Goal: Task Accomplishment & Management: Complete application form

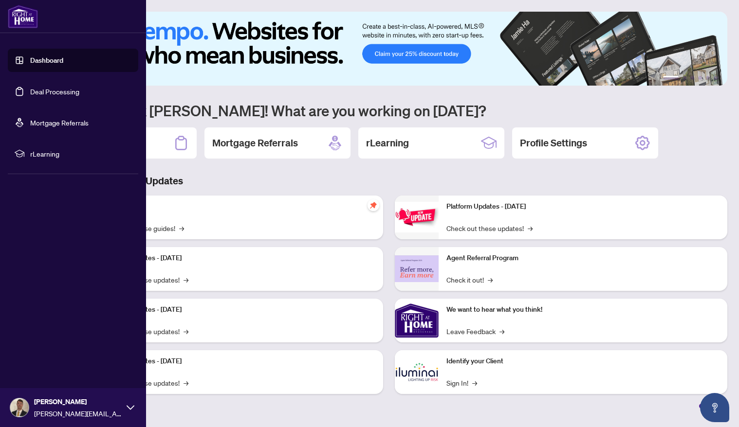
click at [61, 61] on link "Dashboard" at bounding box center [46, 60] width 33 height 9
click at [60, 96] on link "Deal Processing" at bounding box center [54, 91] width 49 height 9
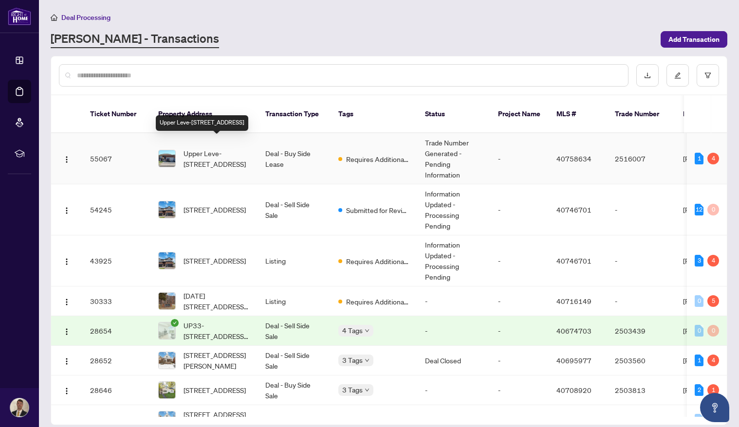
click at [234, 148] on span "Upper Leve-[STREET_ADDRESS]" at bounding box center [217, 158] width 66 height 21
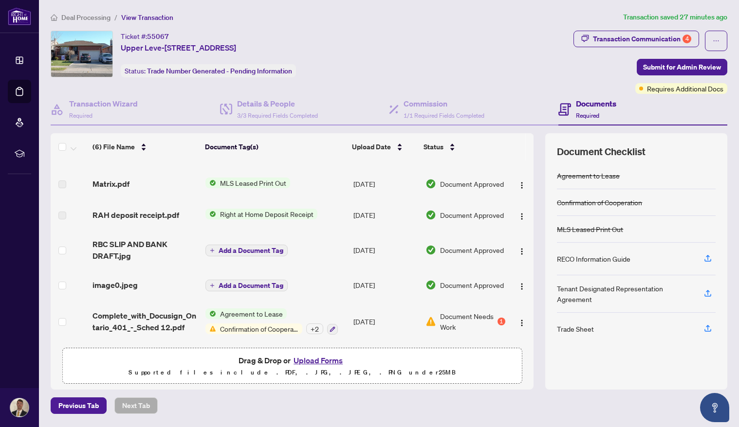
scroll to position [34, 0]
click at [450, 320] on span "Document Needs Work" at bounding box center [467, 321] width 55 height 21
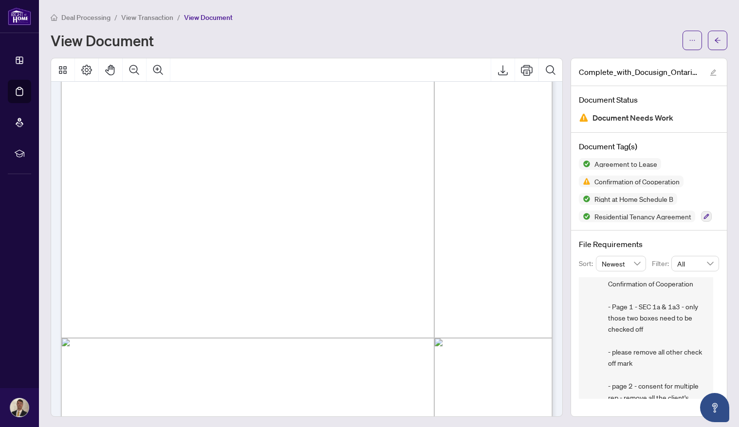
scroll to position [4695, 0]
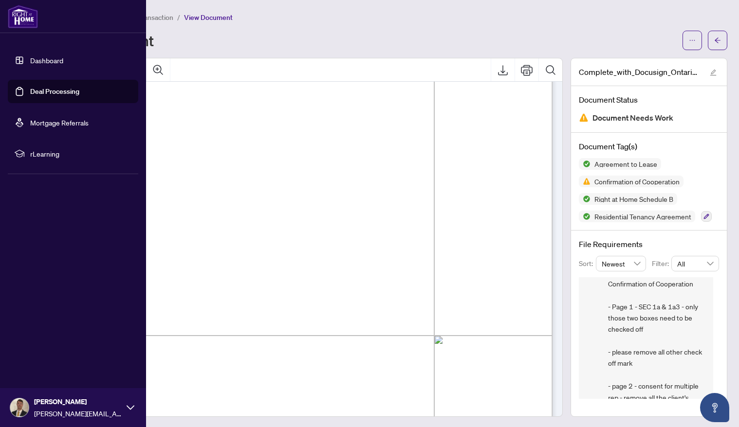
click at [54, 87] on link "Deal Processing" at bounding box center [54, 91] width 49 height 9
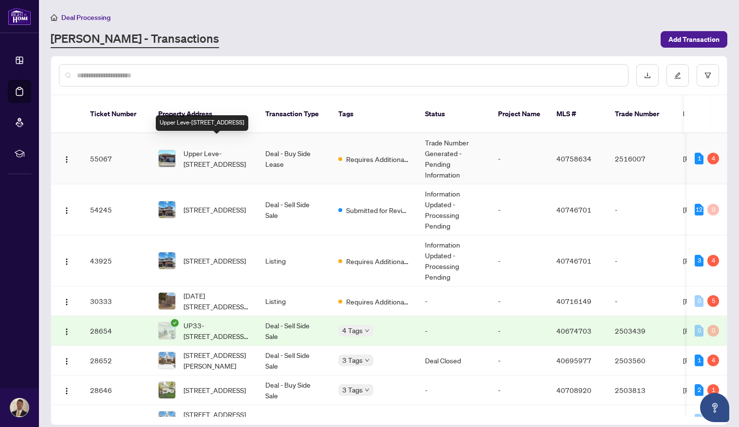
click at [214, 155] on span "Upper Leve-[STREET_ADDRESS]" at bounding box center [217, 158] width 66 height 21
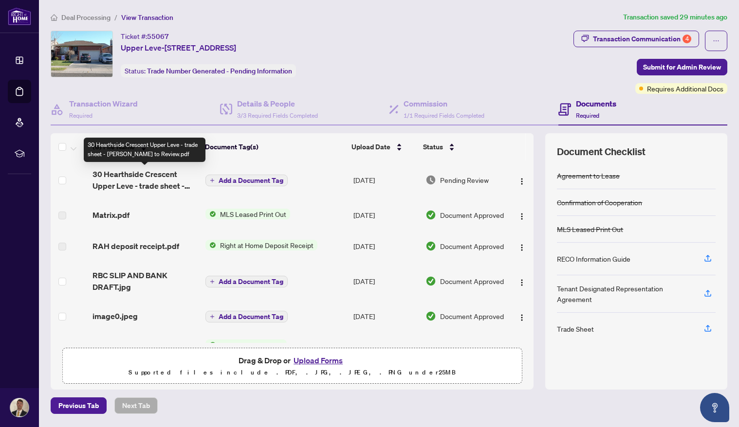
click at [136, 182] on span "30 Hearthside Crescent Upper Leve - trade sheet - [PERSON_NAME] to Review.pdf" at bounding box center [144, 179] width 105 height 23
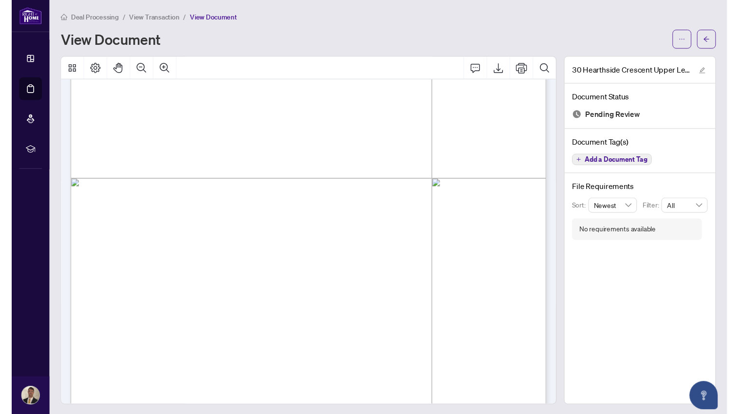
scroll to position [270, 0]
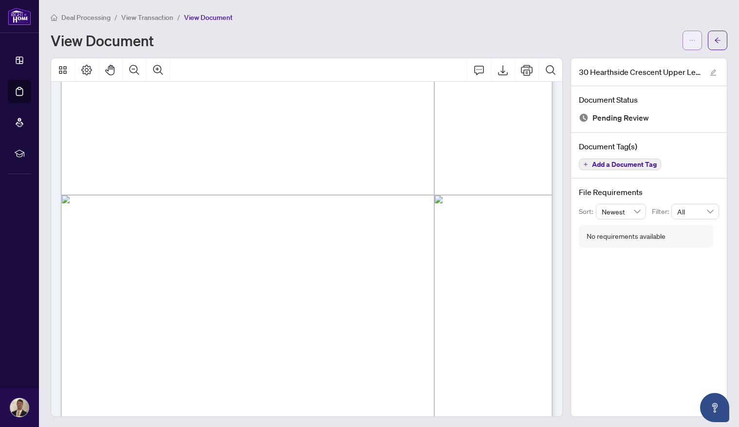
click at [688, 41] on button "button" at bounding box center [692, 40] width 19 height 19
click at [651, 62] on span "Download" at bounding box center [657, 61] width 74 height 11
click at [204, 18] on span "View Document" at bounding box center [208, 17] width 49 height 9
click at [153, 14] on span "View Transaction" at bounding box center [147, 17] width 52 height 9
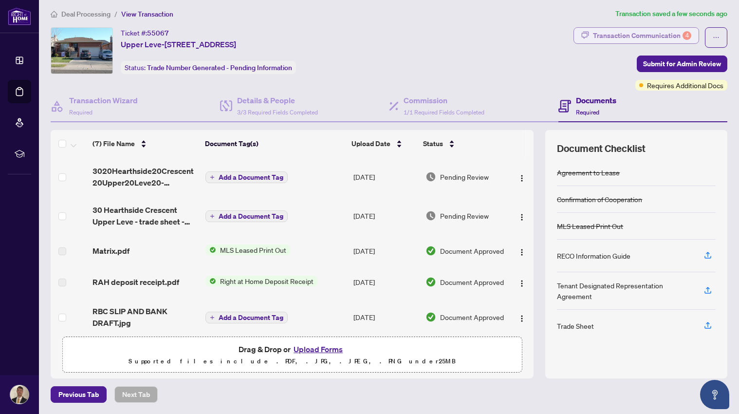
click at [662, 30] on div "Transaction Communication 4" at bounding box center [642, 36] width 98 height 16
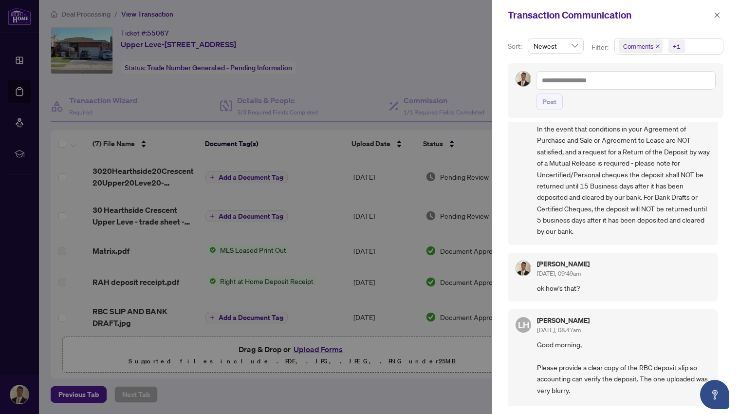
scroll to position [2, 0]
click at [375, 6] on div at bounding box center [369, 207] width 739 height 414
click at [719, 15] on icon "close" at bounding box center [717, 15] width 7 height 7
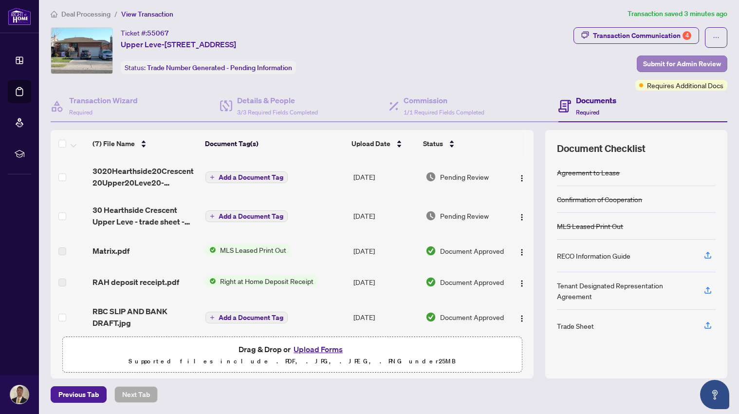
scroll to position [0, 0]
click at [688, 61] on span "Submit for Admin Review" at bounding box center [682, 64] width 78 height 16
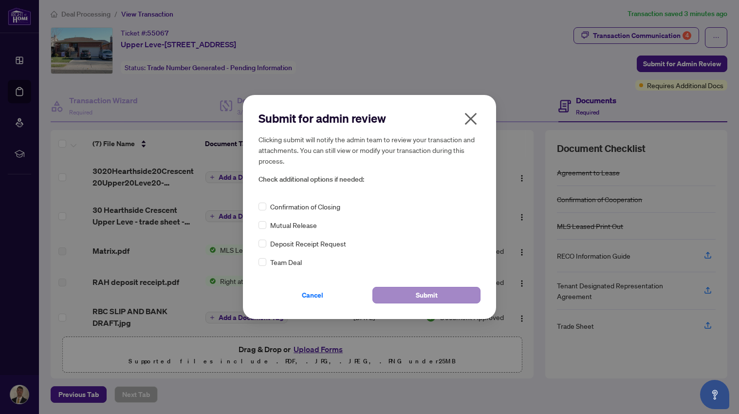
click at [442, 289] on button "Submit" at bounding box center [426, 295] width 108 height 17
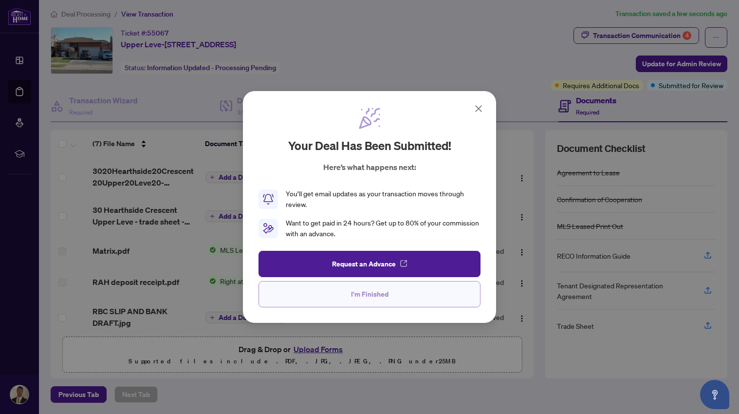
click at [368, 293] on span "I'm Finished" at bounding box center [369, 294] width 37 height 16
